Goal: Find specific page/section: Locate a particular part of the current website

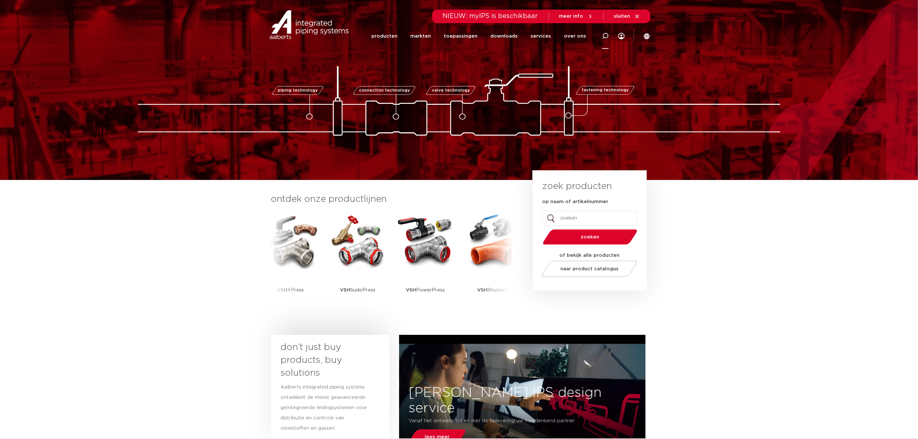
click at [606, 38] on icon at bounding box center [605, 36] width 6 height 6
click at [504, 31] on input "Zoeken" at bounding box center [512, 35] width 202 height 13
type input "k2331"
click button "Zoeken" at bounding box center [0, 0] width 0 height 0
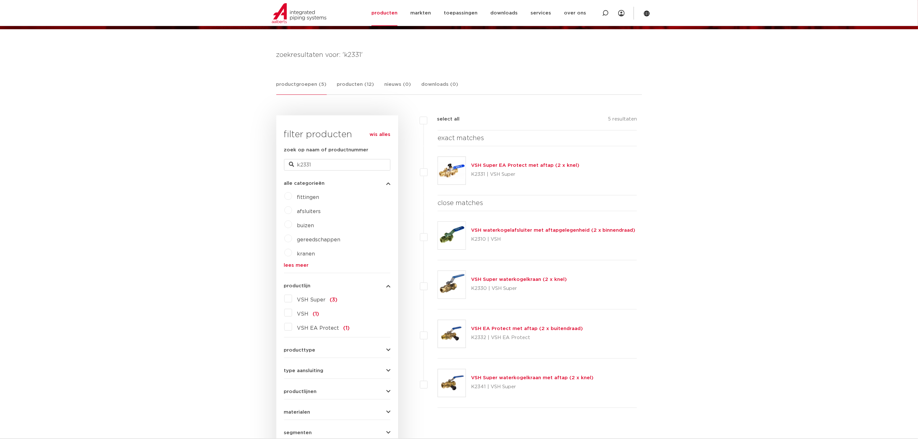
scroll to position [74, 0]
click at [520, 167] on link "VSH Super EA Protect met aftap (2 x knel)" at bounding box center [525, 165] width 108 height 5
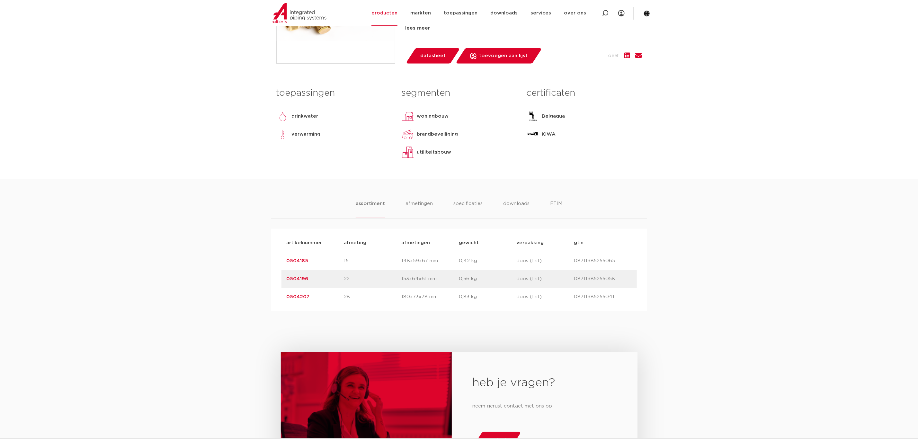
scroll to position [241, 0]
